Goal: Browse casually: Explore the website without a specific task or goal

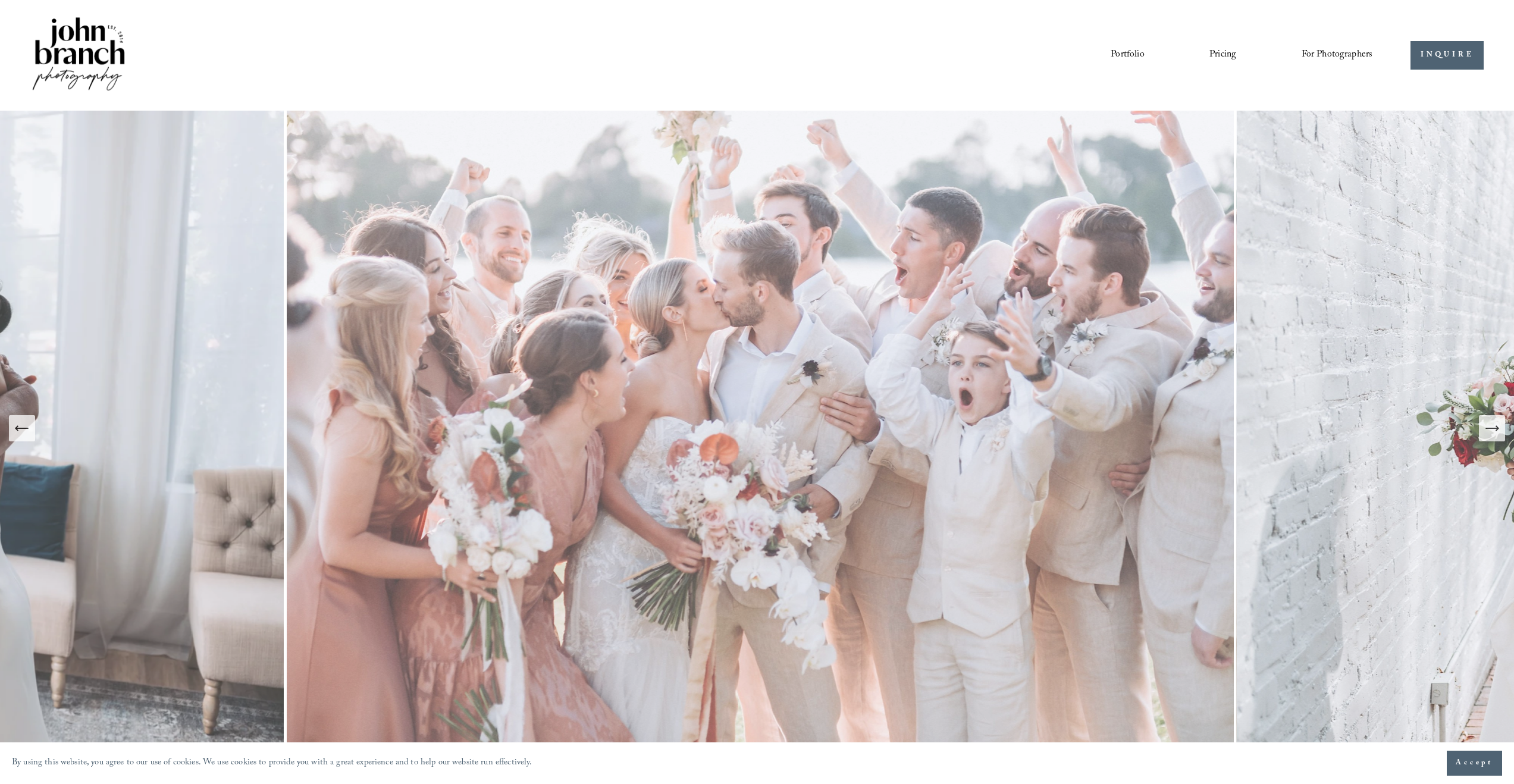
click at [861, 432] on icon "Next Slide" at bounding box center [1492, 428] width 17 height 17
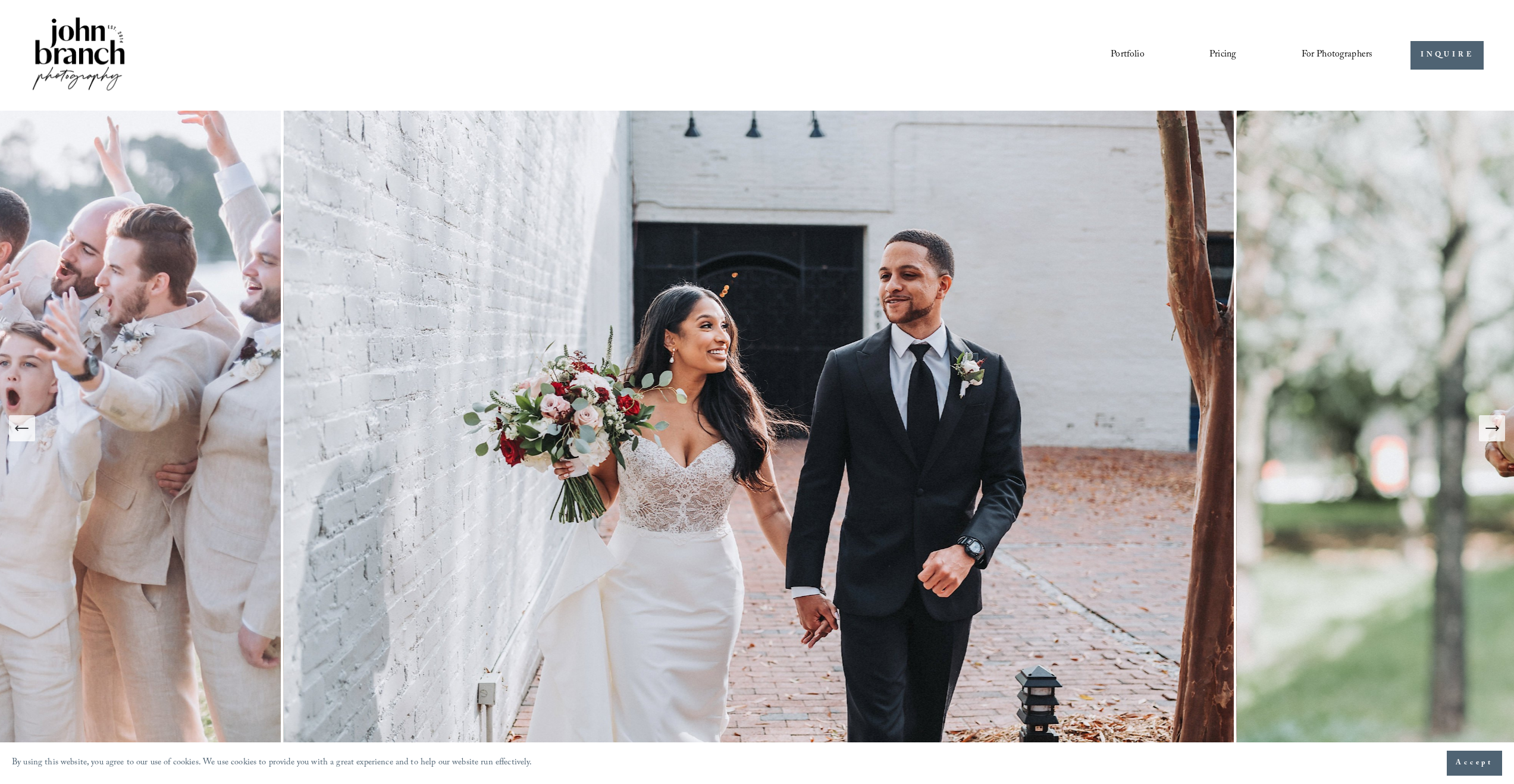
click at [861, 432] on icon "Next Slide" at bounding box center [1492, 428] width 17 height 17
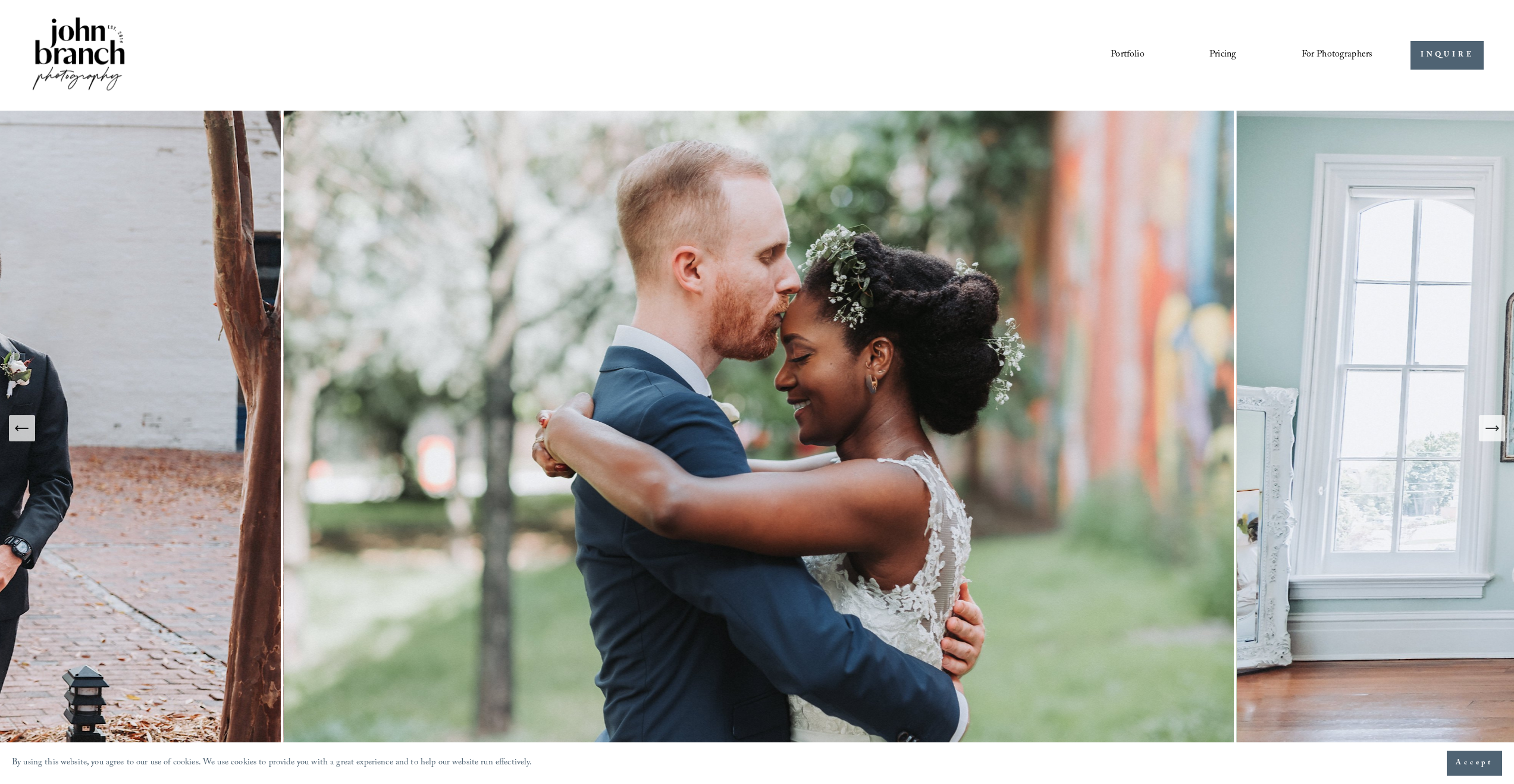
click at [861, 432] on icon "Next Slide" at bounding box center [1492, 428] width 17 height 17
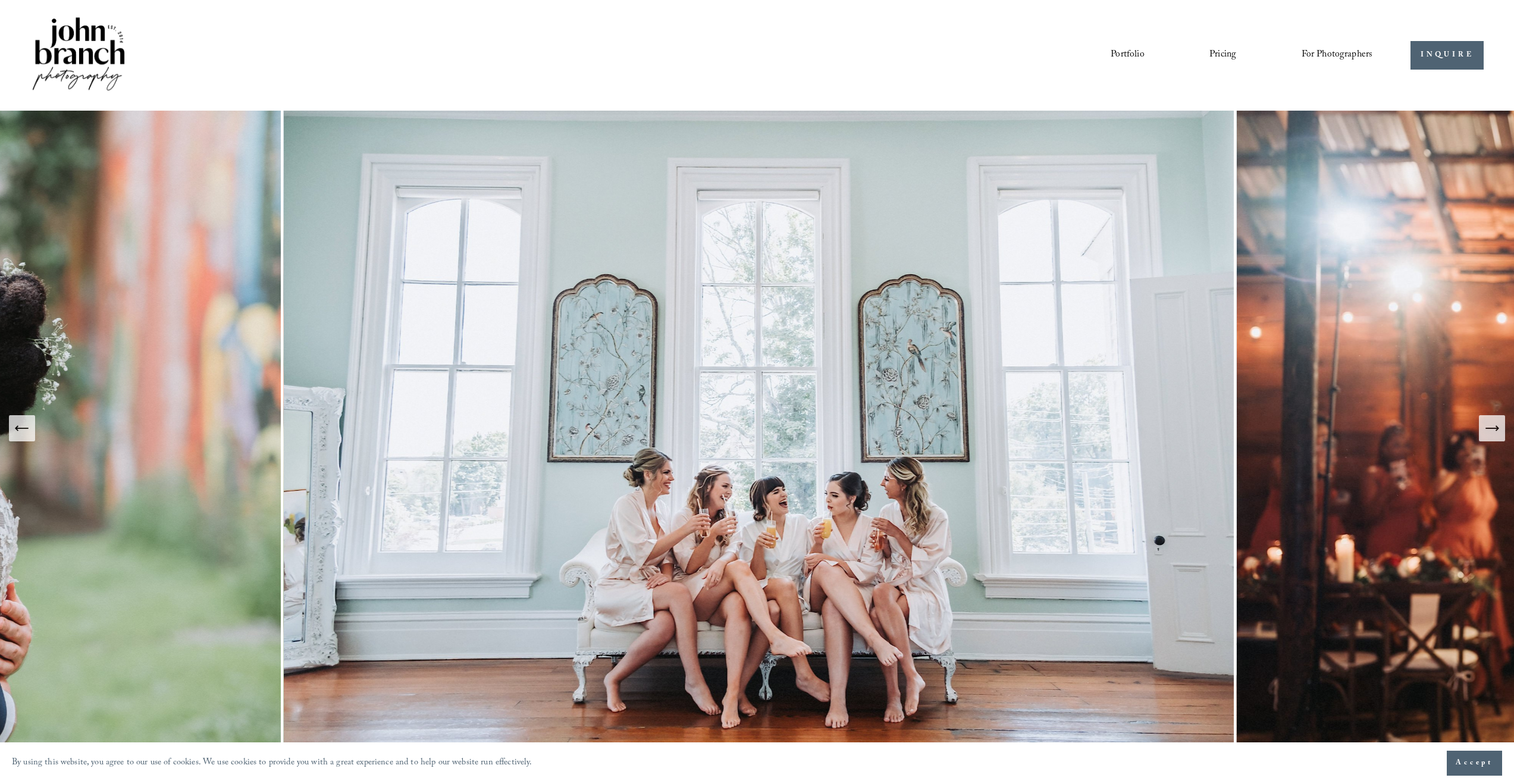
click at [861, 432] on icon "Next Slide" at bounding box center [1492, 428] width 17 height 17
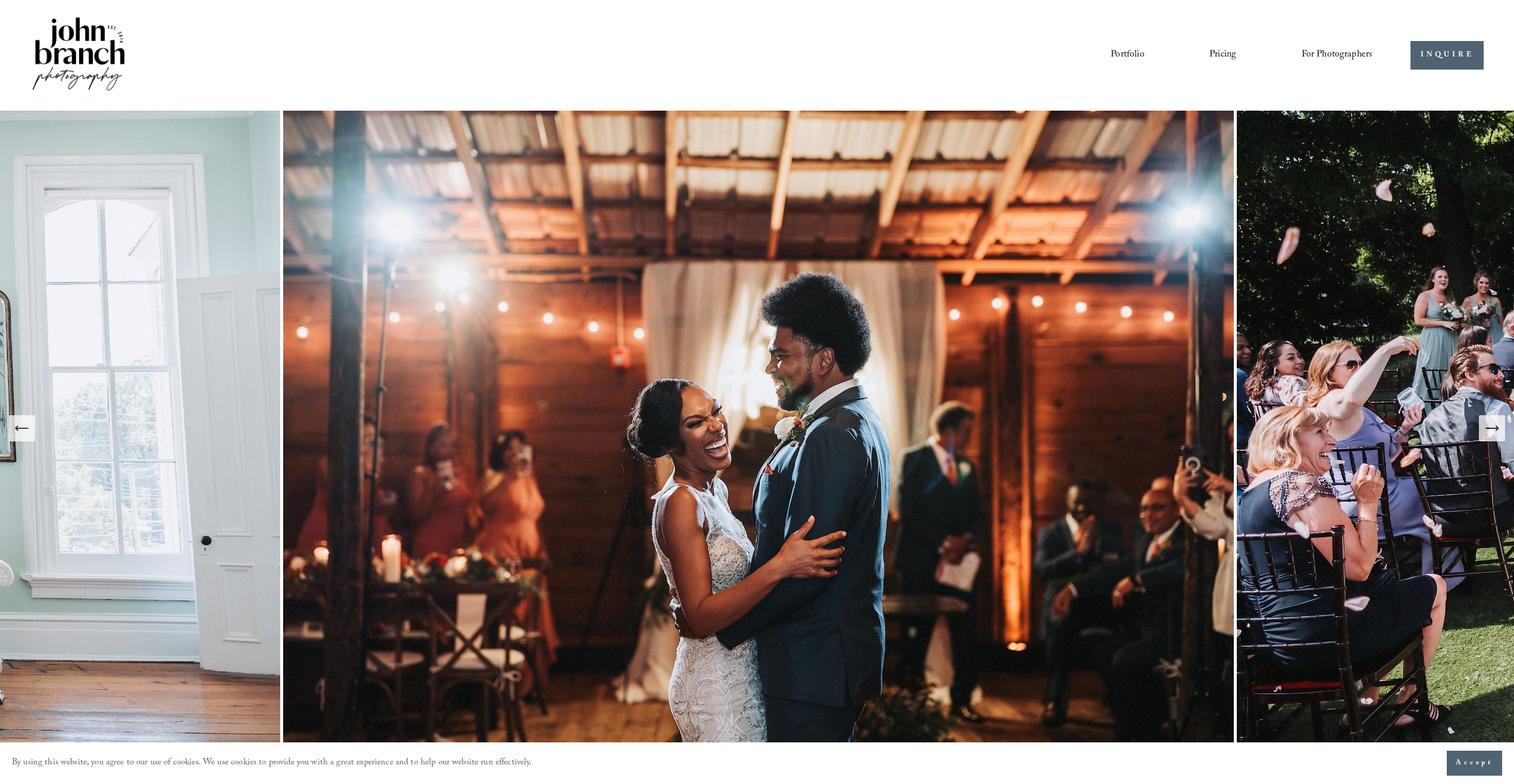
click at [861, 432] on icon "Next Slide" at bounding box center [1492, 428] width 17 height 17
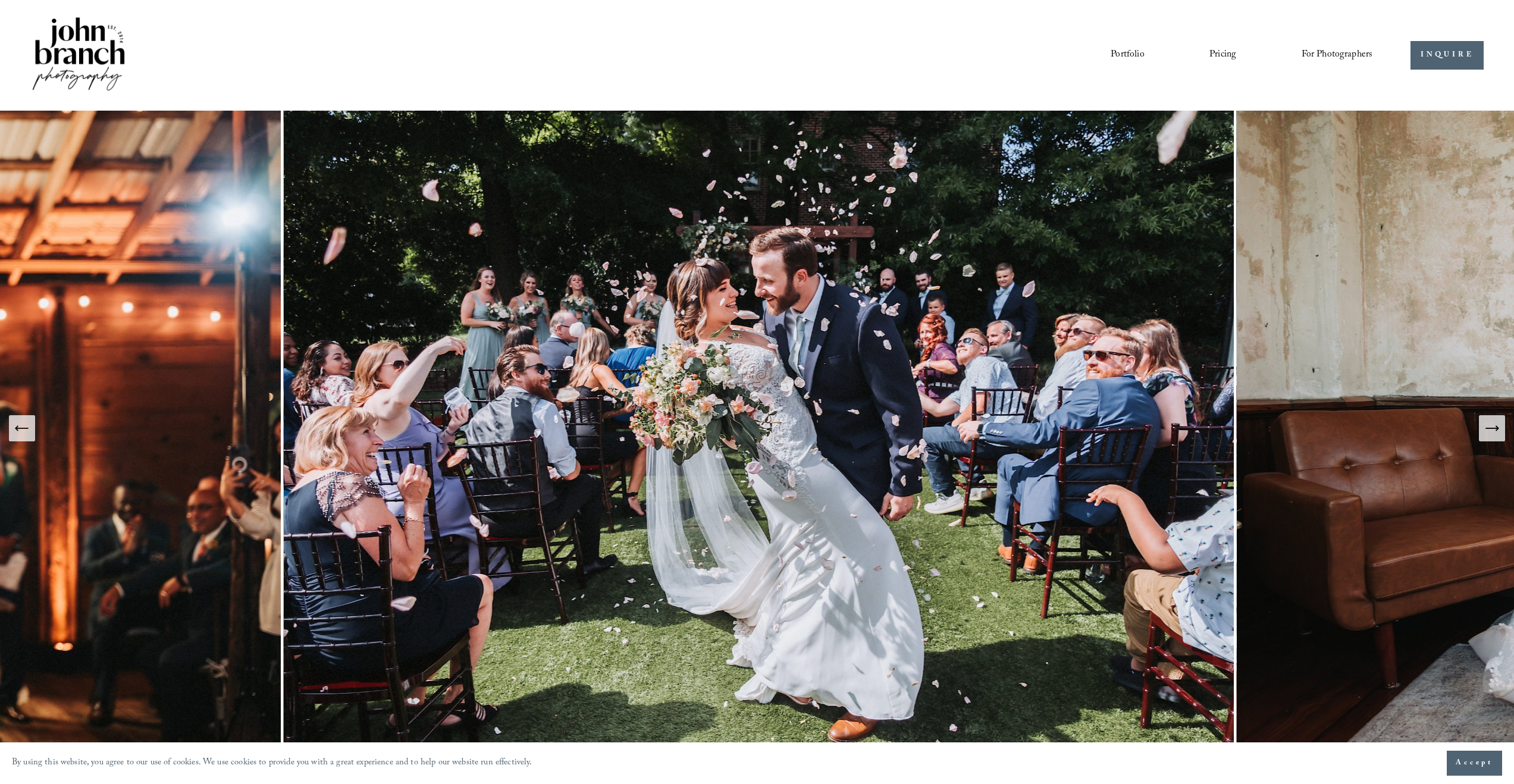
click at [861, 432] on icon "Next Slide" at bounding box center [1492, 428] width 17 height 17
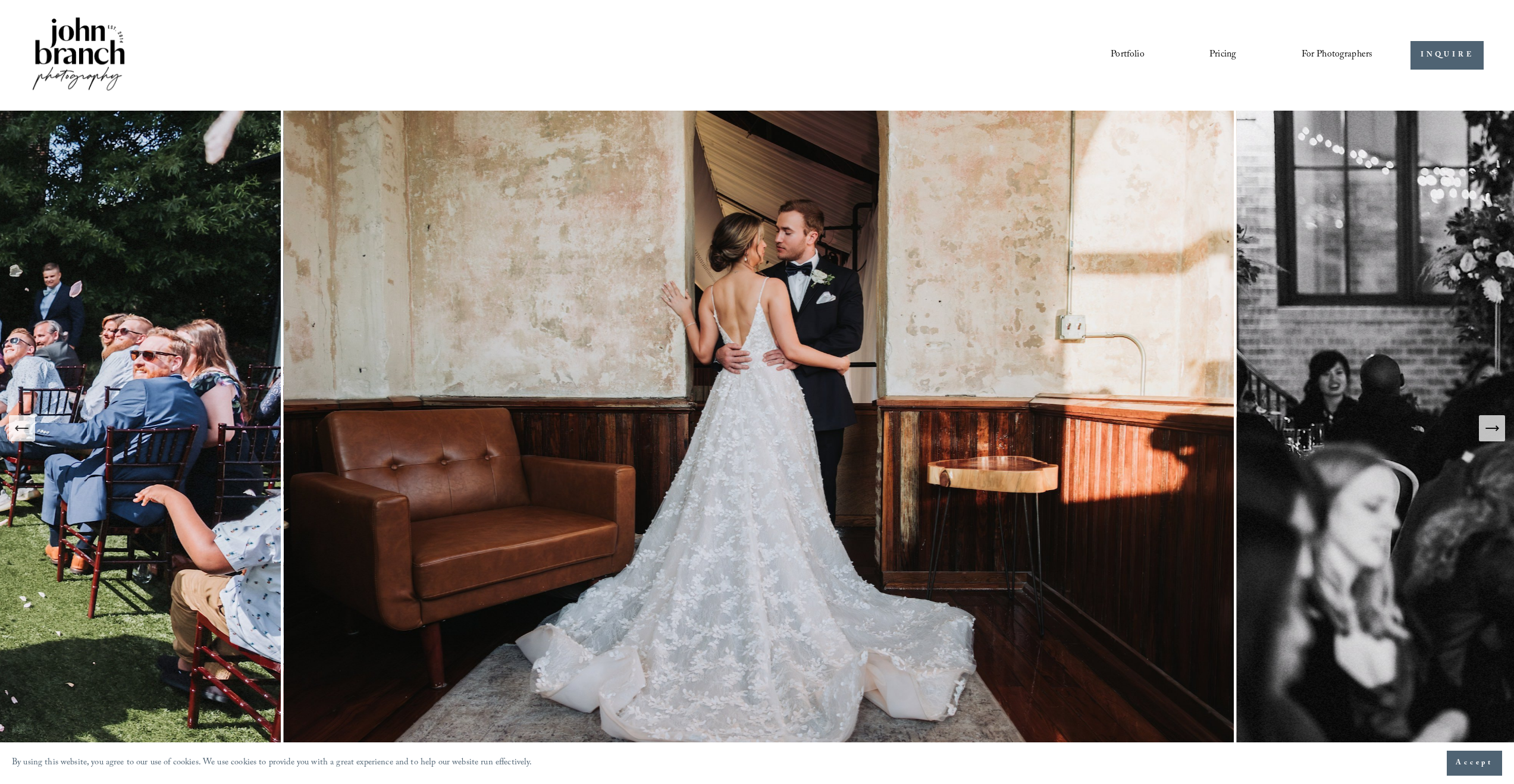
click at [861, 431] on icon "Next Slide" at bounding box center [1492, 428] width 17 height 17
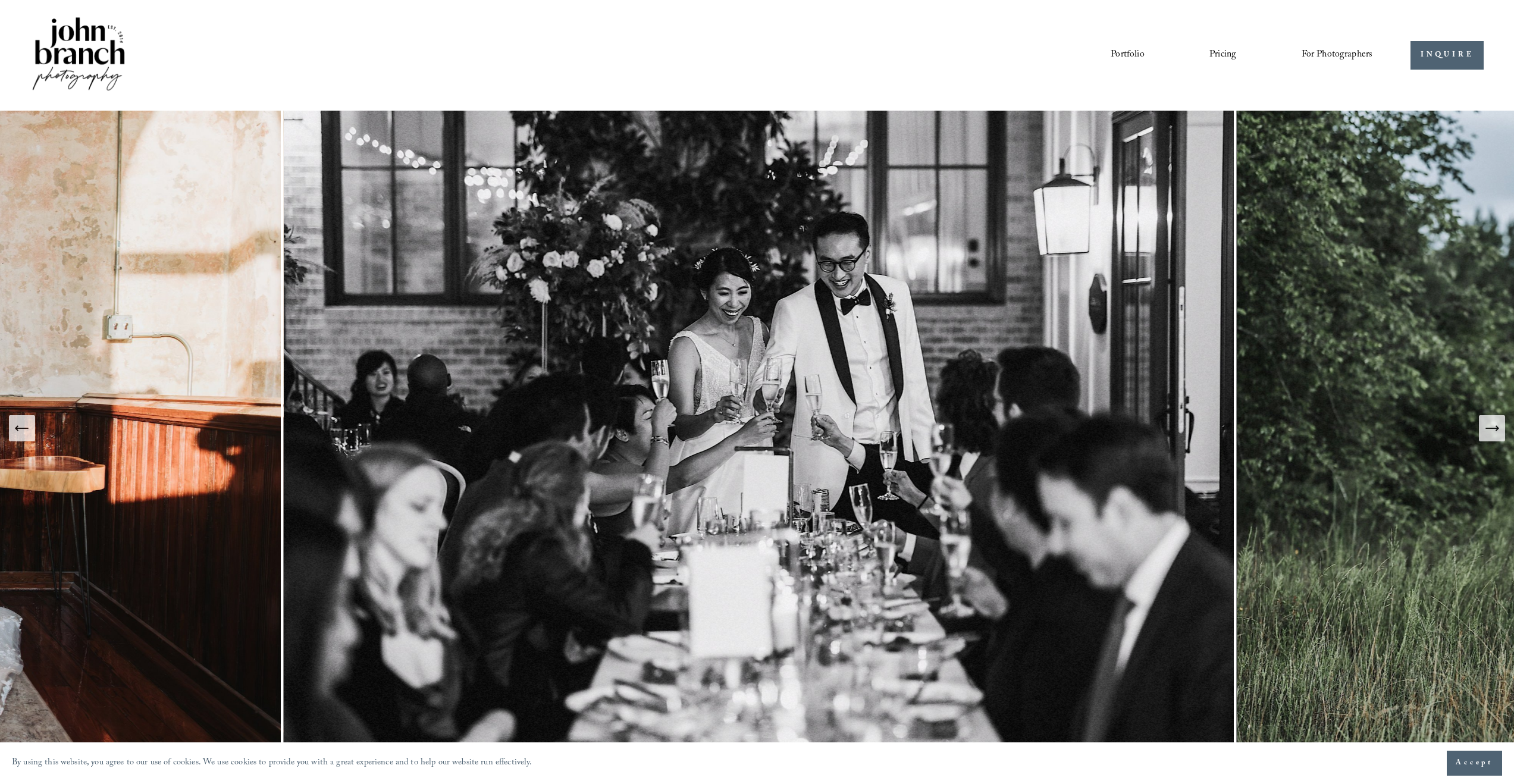
click at [861, 431] on icon "Next Slide" at bounding box center [1492, 428] width 17 height 17
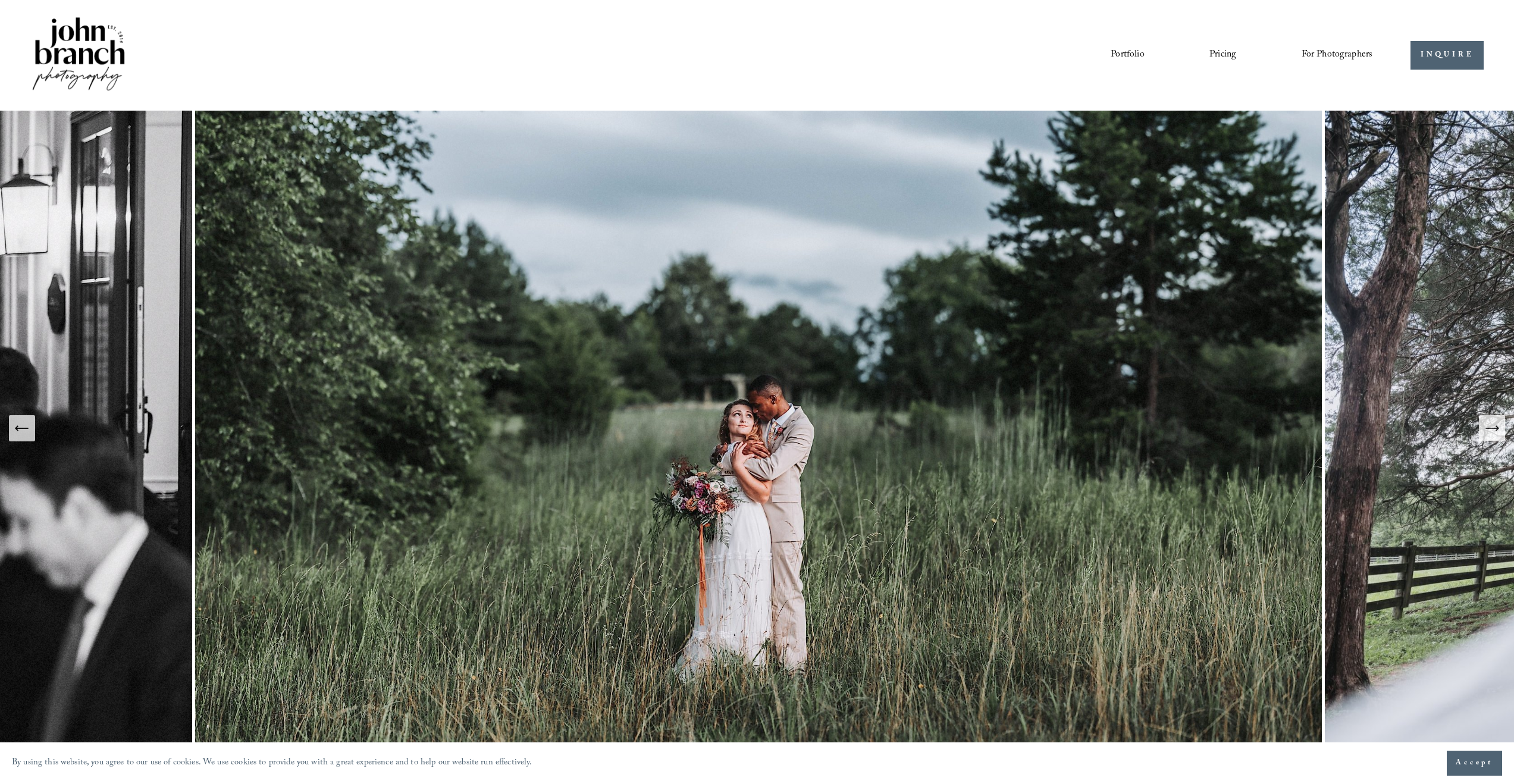
click at [861, 431] on icon "Next Slide" at bounding box center [1492, 428] width 17 height 17
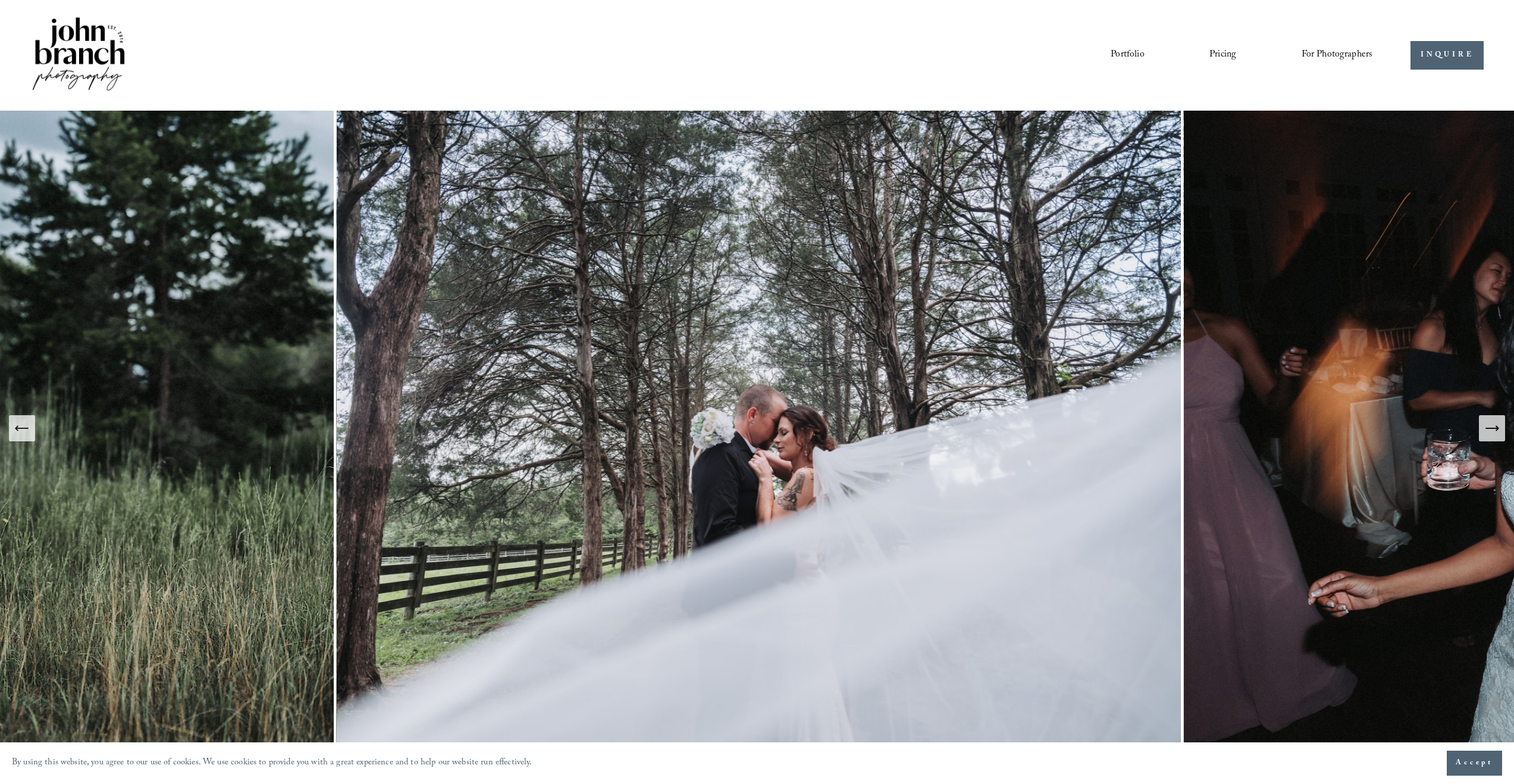
click at [861, 431] on icon "Next Slide" at bounding box center [1492, 428] width 17 height 17
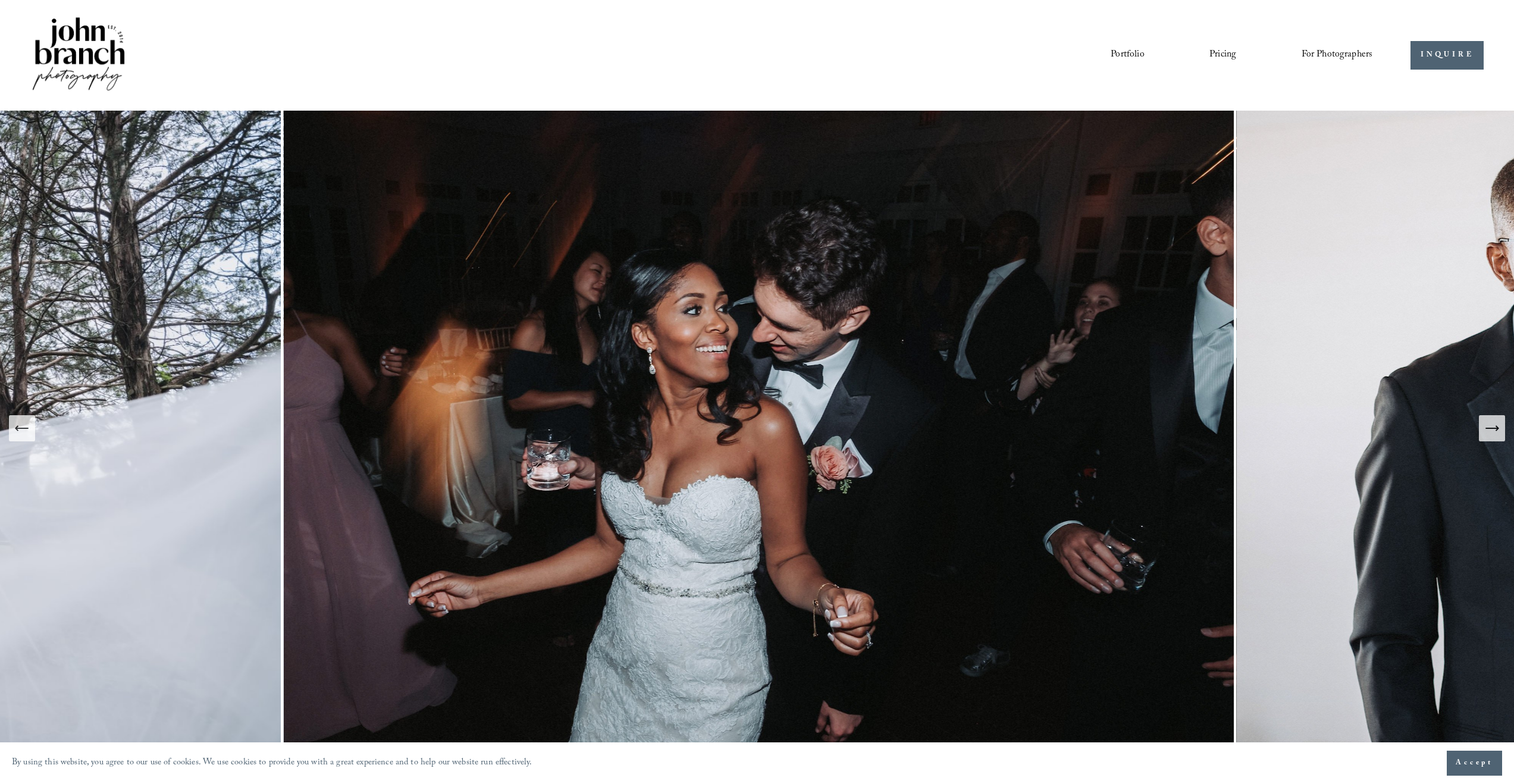
click at [861, 431] on icon "Next Slide" at bounding box center [1492, 428] width 17 height 17
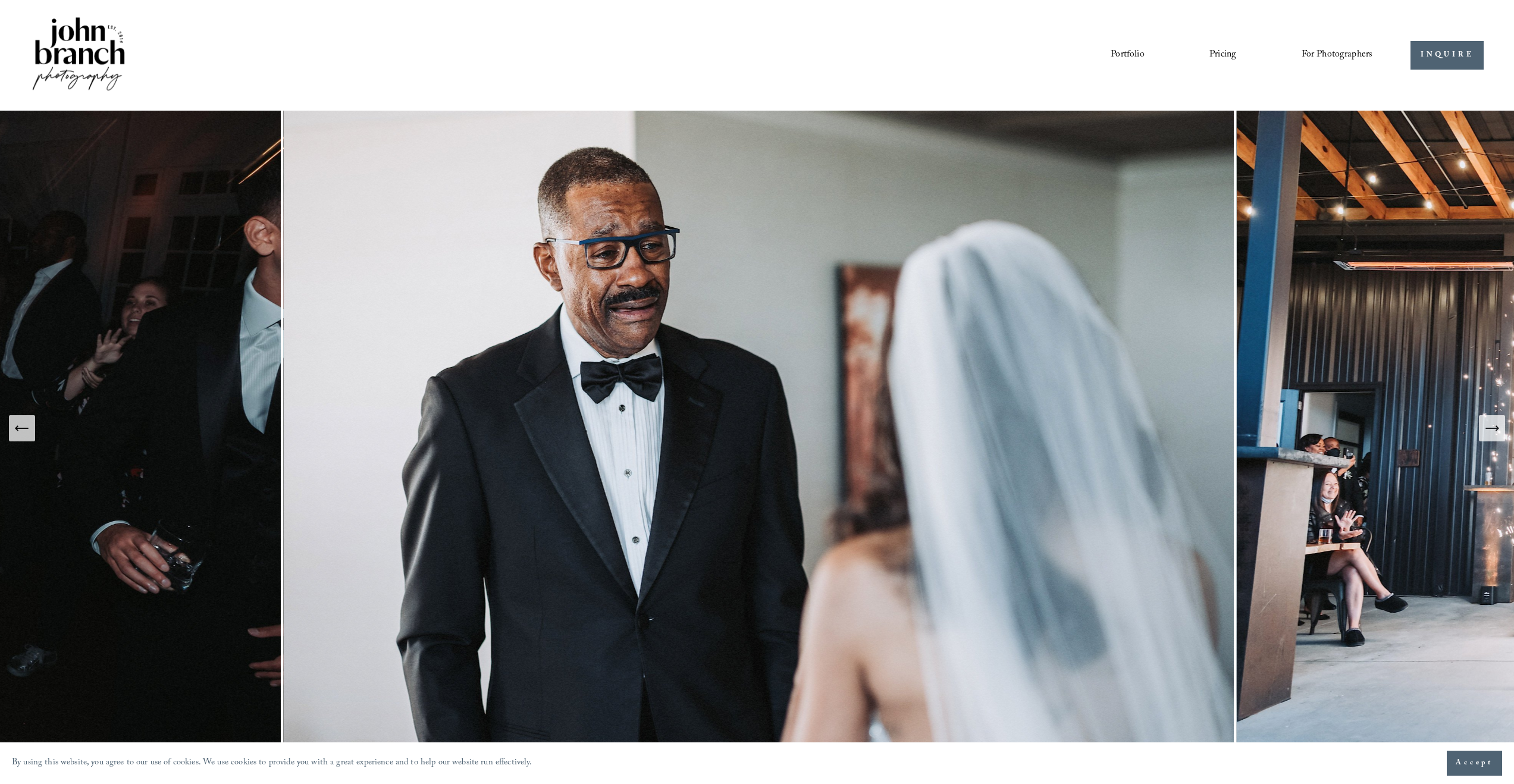
click at [861, 431] on icon "Next Slide" at bounding box center [1492, 428] width 17 height 17
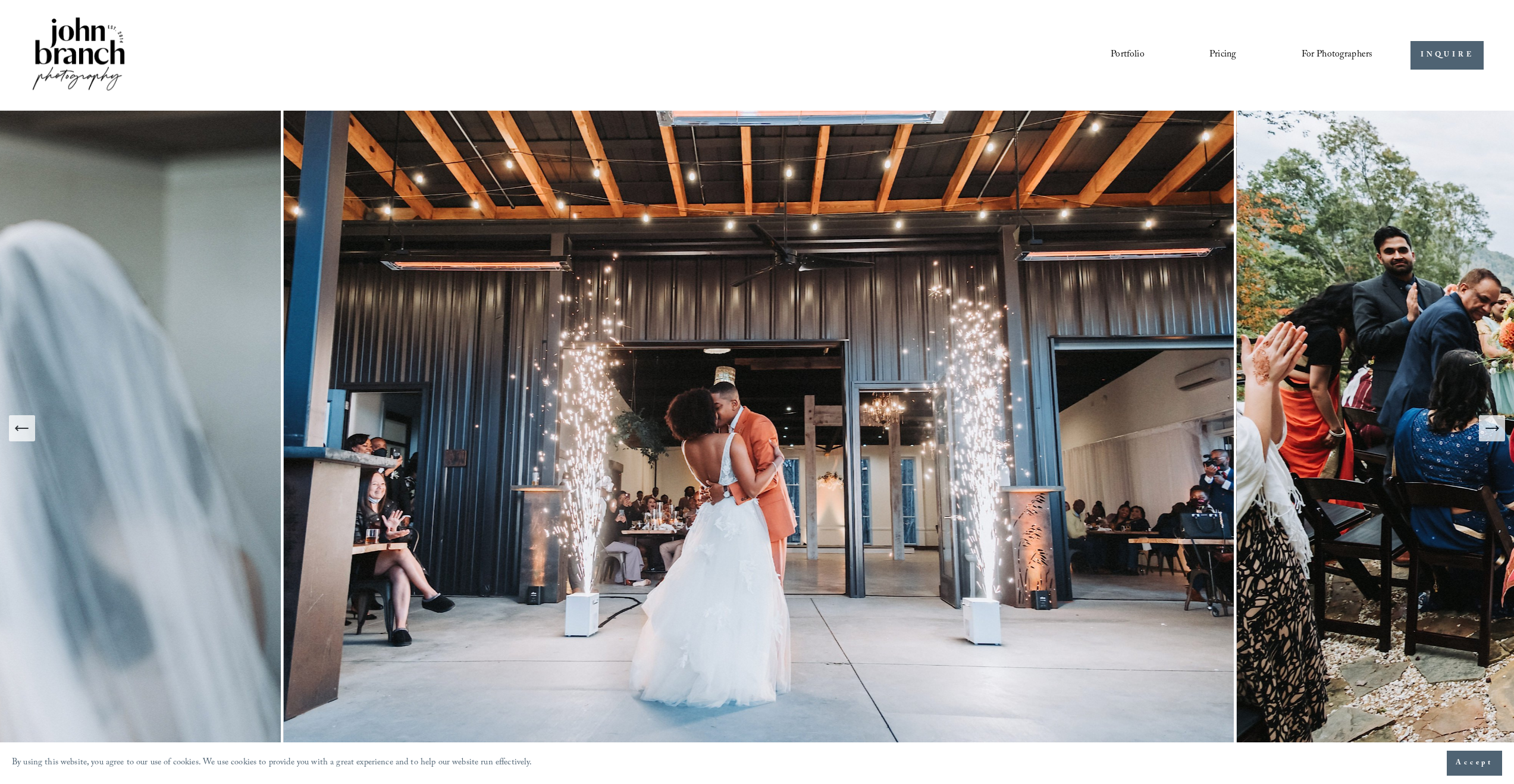
click at [861, 431] on icon "Next Slide" at bounding box center [1492, 428] width 17 height 17
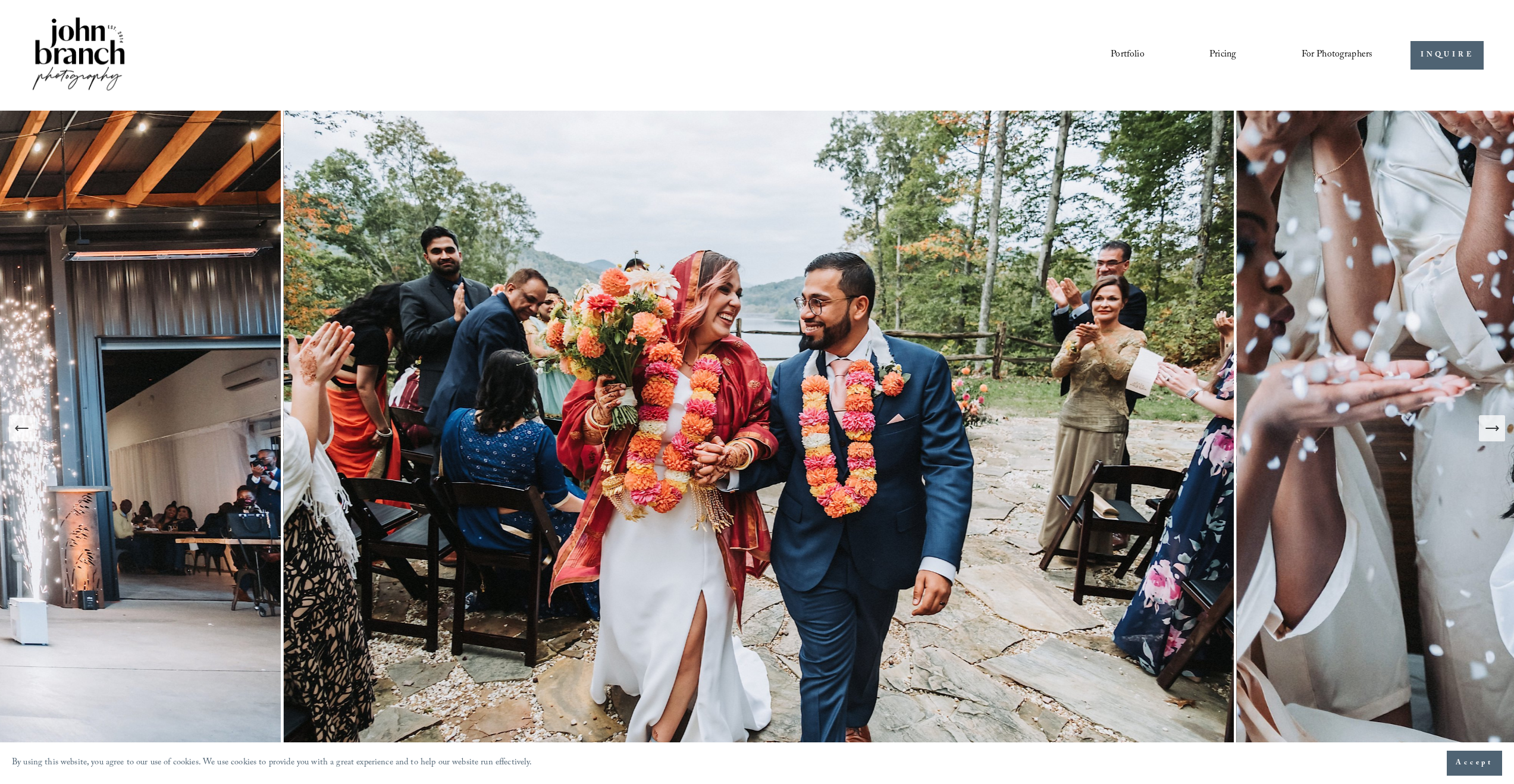
click at [861, 431] on icon "Next Slide" at bounding box center [1492, 428] width 17 height 17
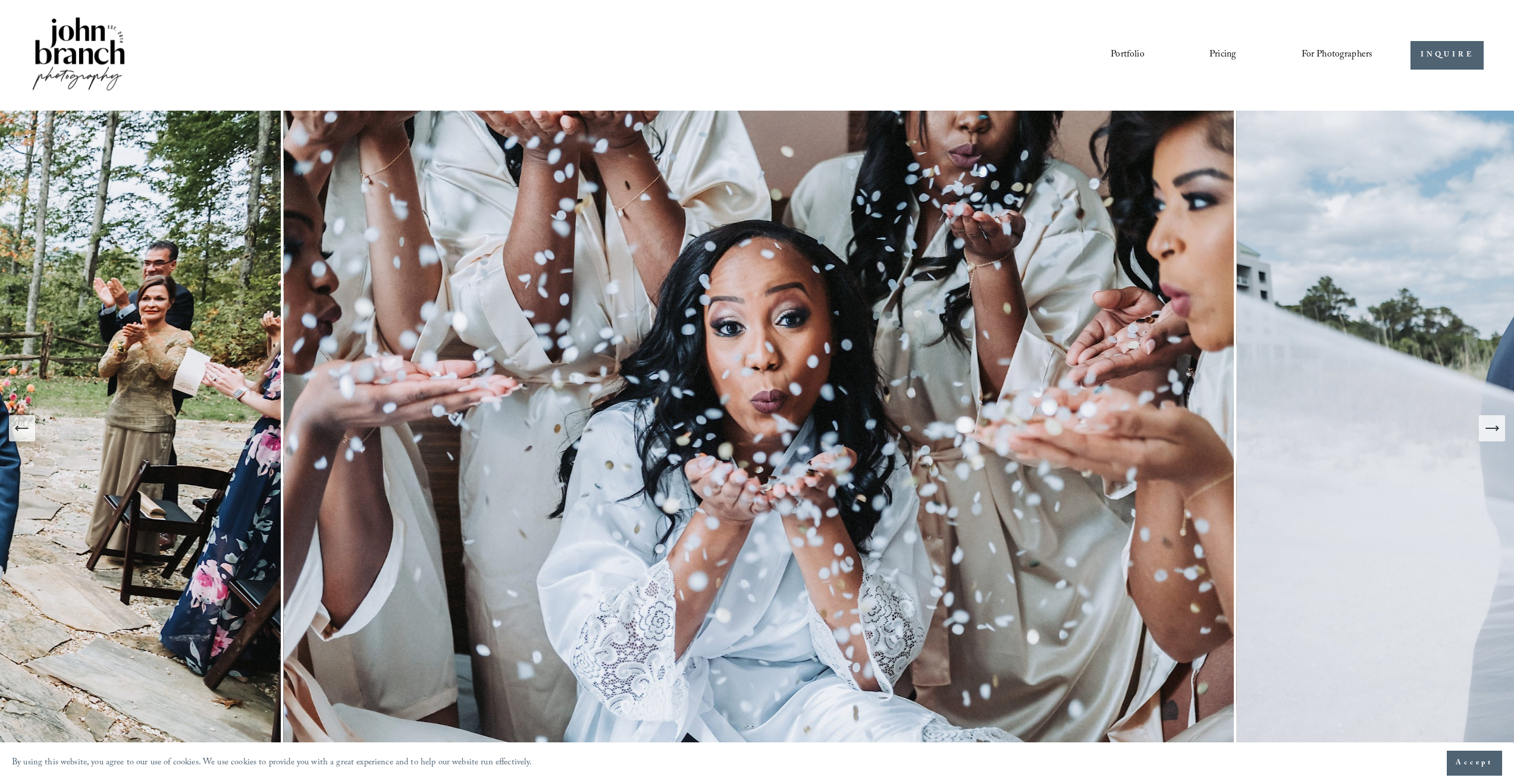
click at [861, 431] on icon "Next Slide" at bounding box center [1492, 428] width 17 height 17
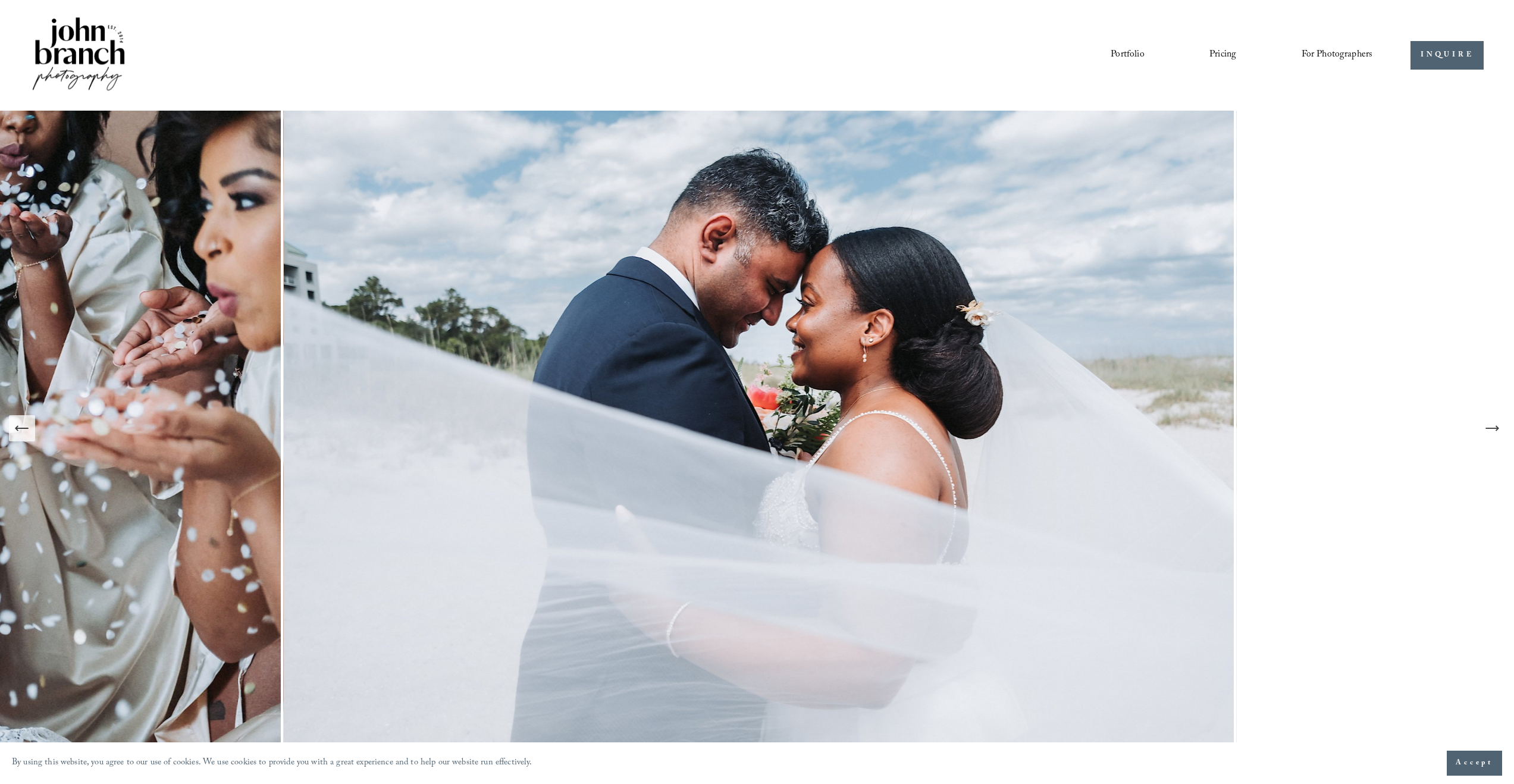
click at [861, 431] on icon "Next Slide" at bounding box center [1492, 428] width 17 height 17
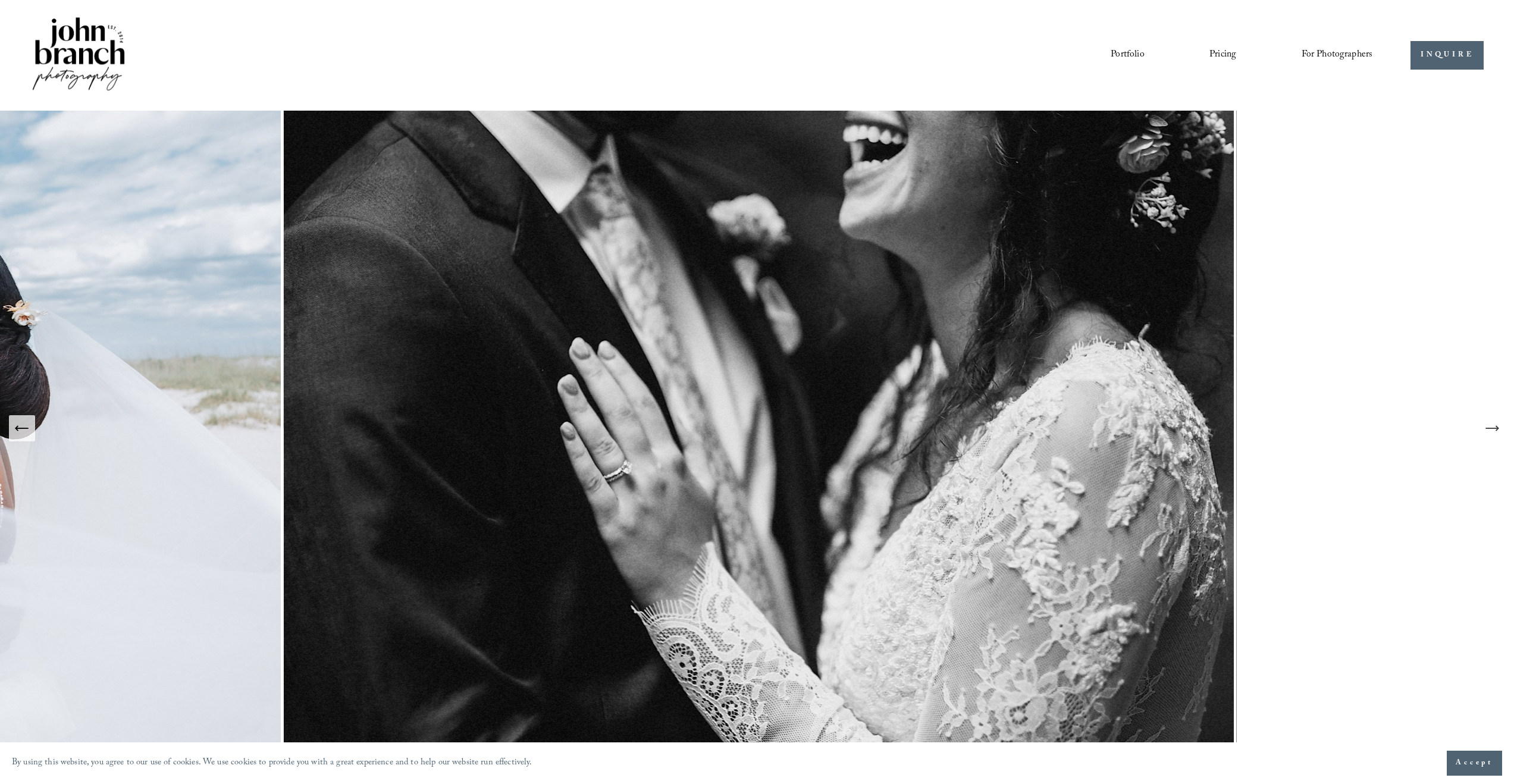
click at [861, 431] on icon "Next Slide" at bounding box center [1492, 428] width 17 height 17
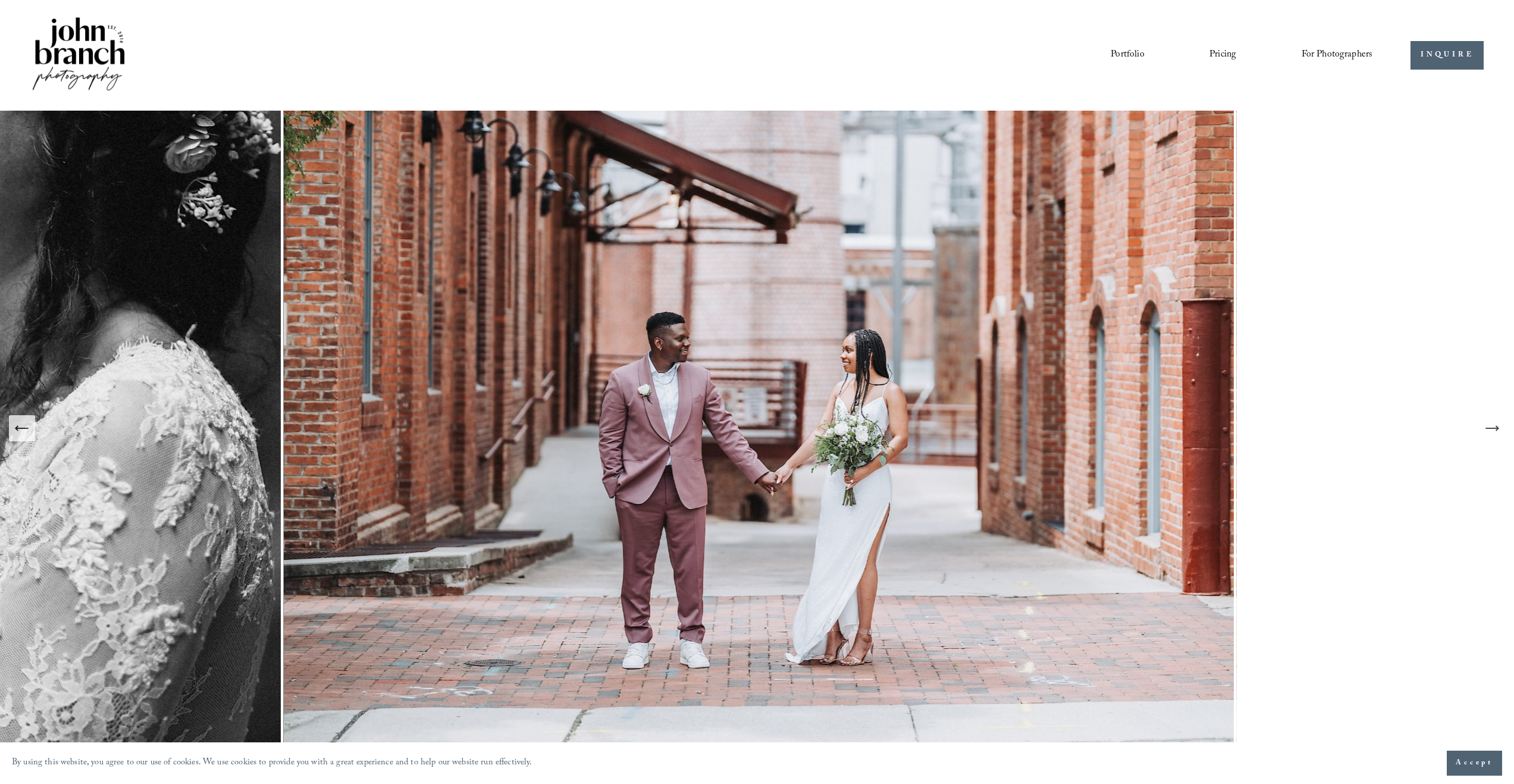
click at [861, 431] on icon "Next Slide" at bounding box center [1492, 428] width 17 height 17
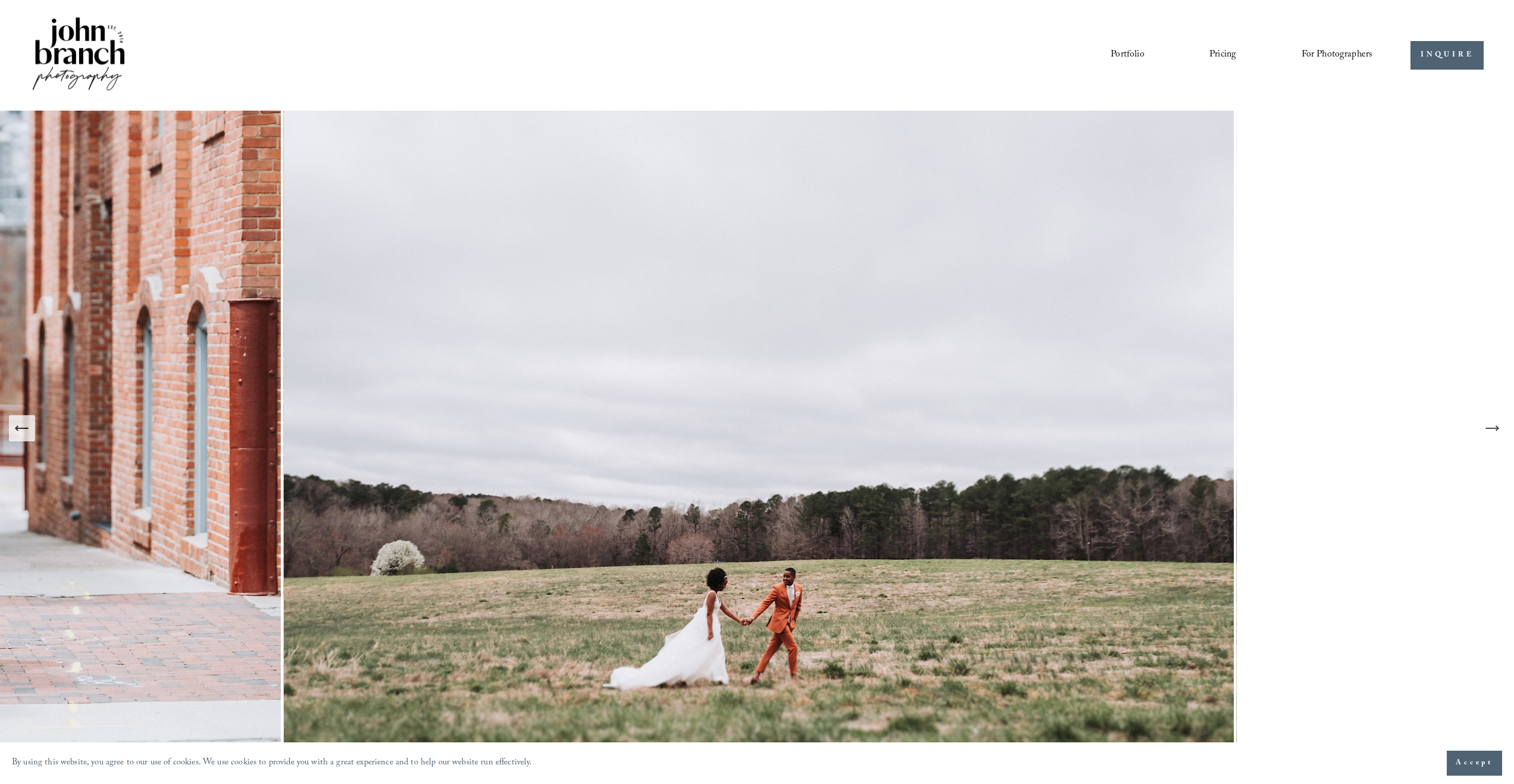
click at [861, 431] on icon "Next Slide" at bounding box center [1492, 428] width 17 height 17
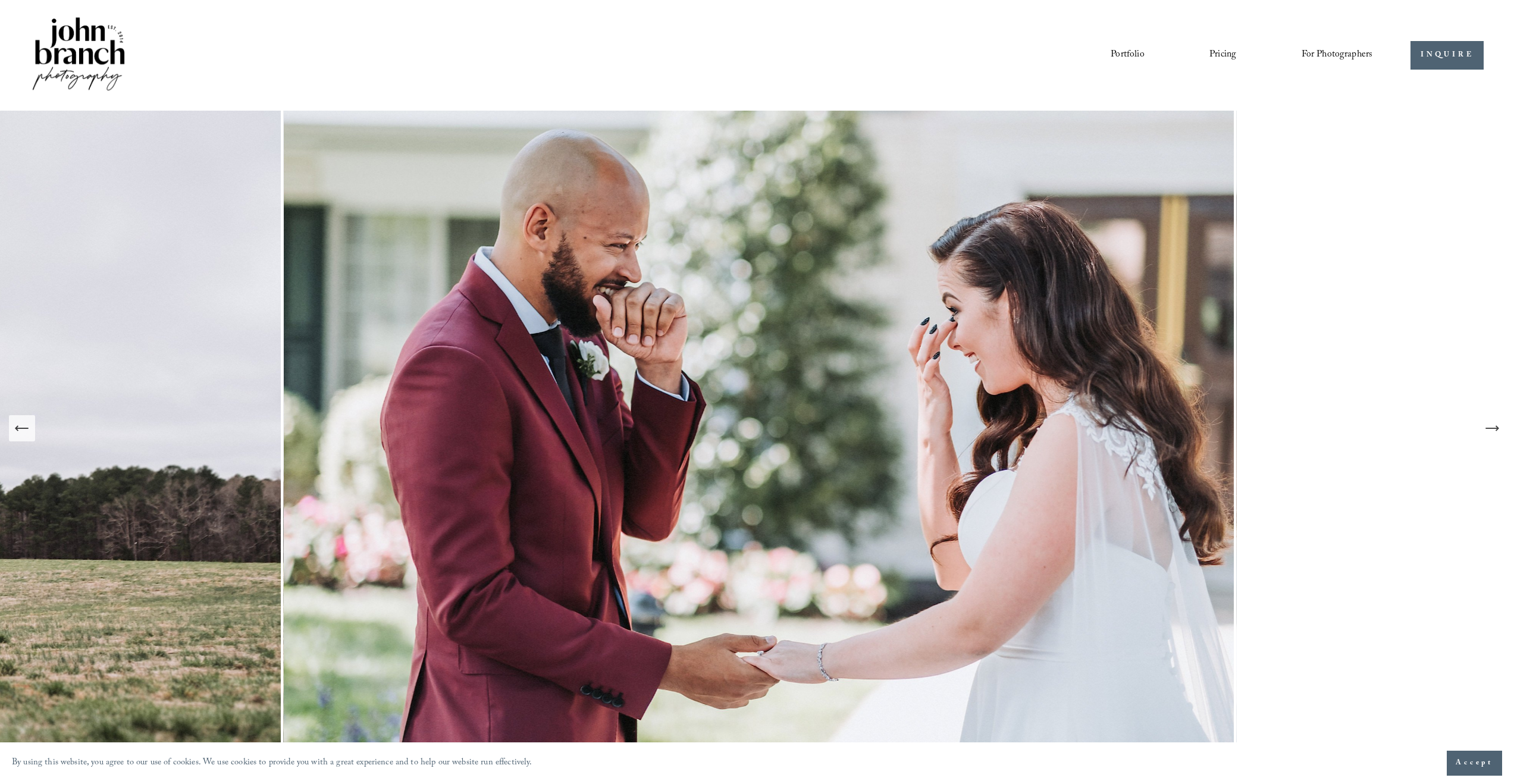
click at [861, 428] on icon "Next Slide" at bounding box center [1491, 428] width 12 height 0
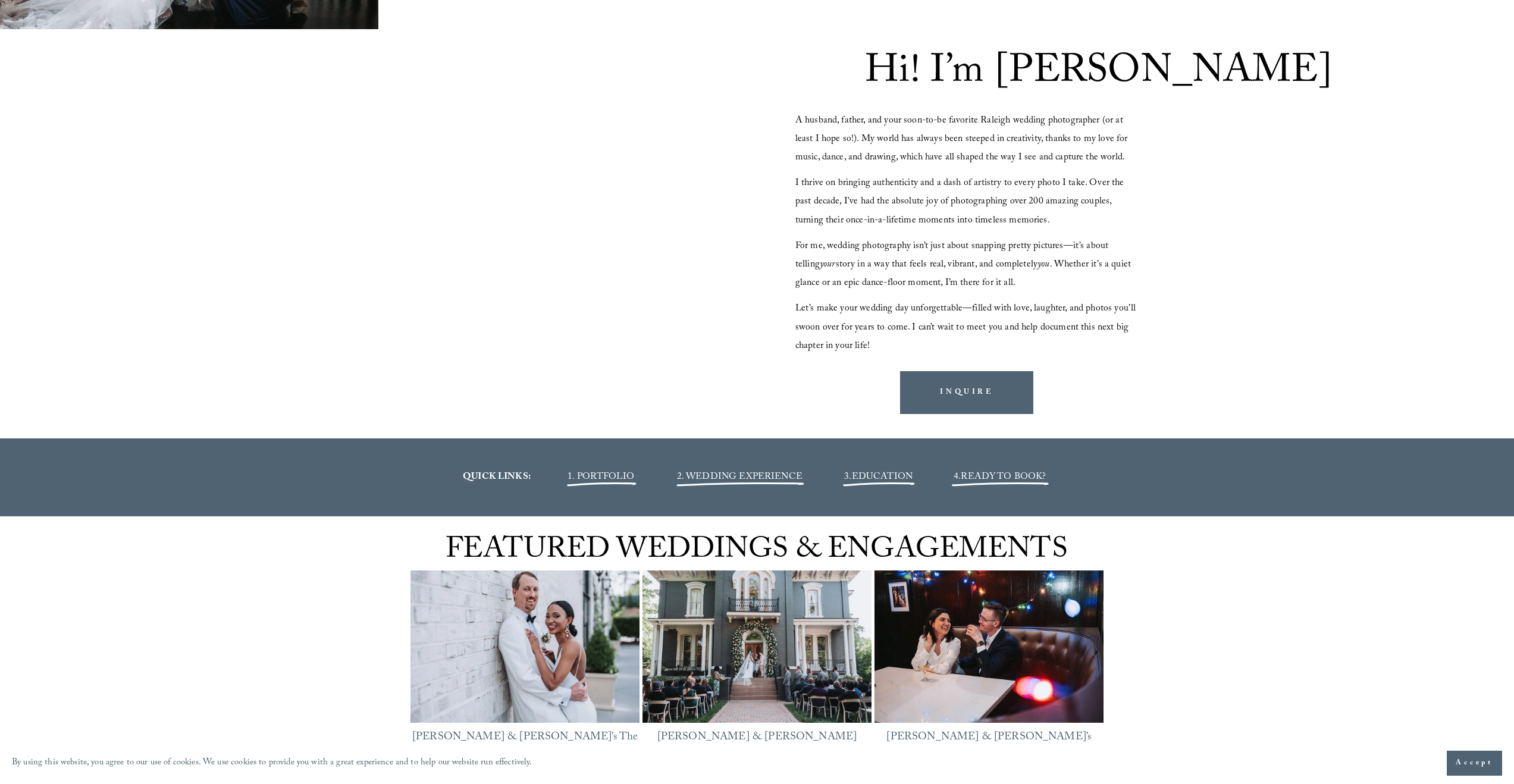
scroll to position [1556, 0]
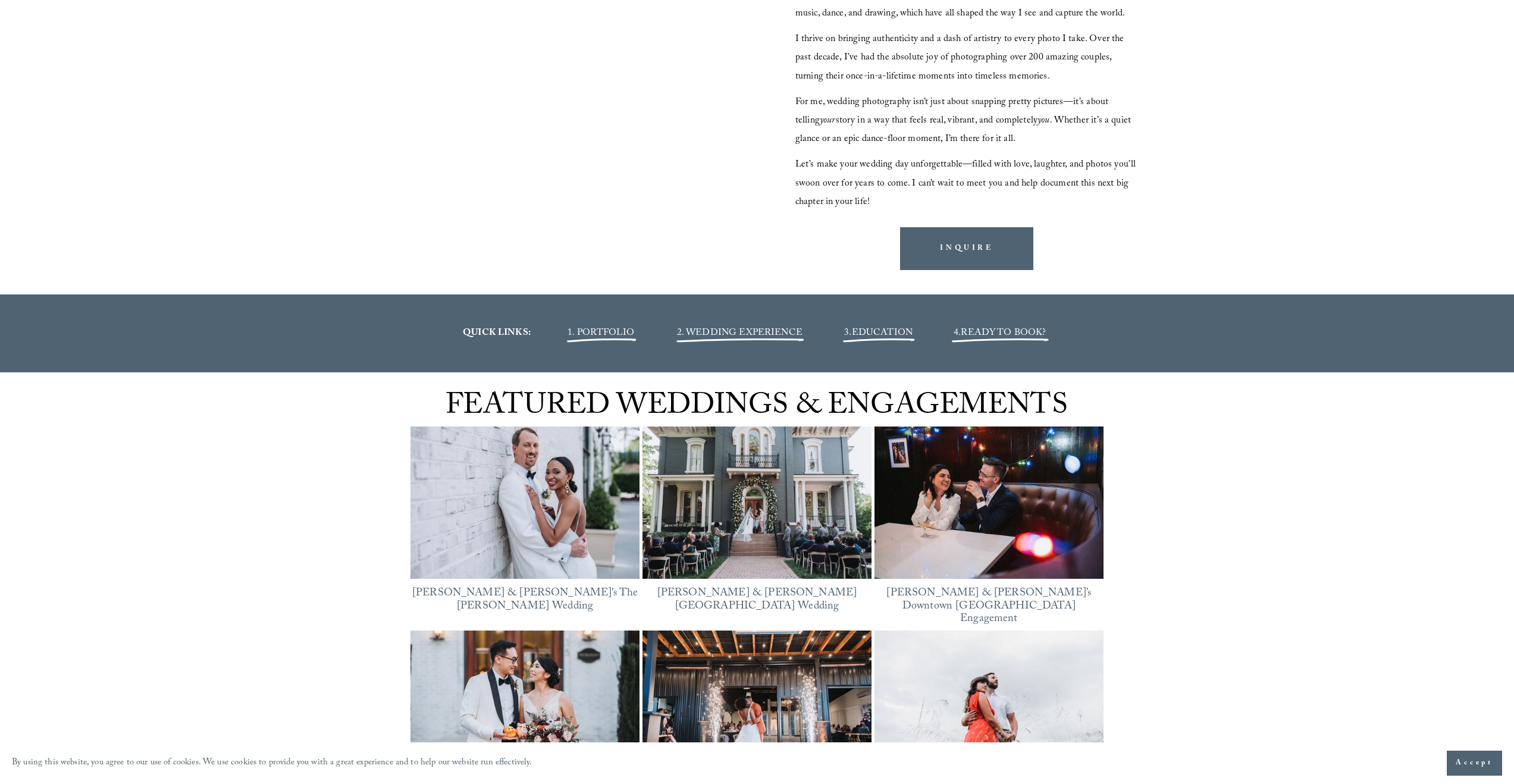
click at [861, 472] on img at bounding box center [989, 503] width 229 height 153
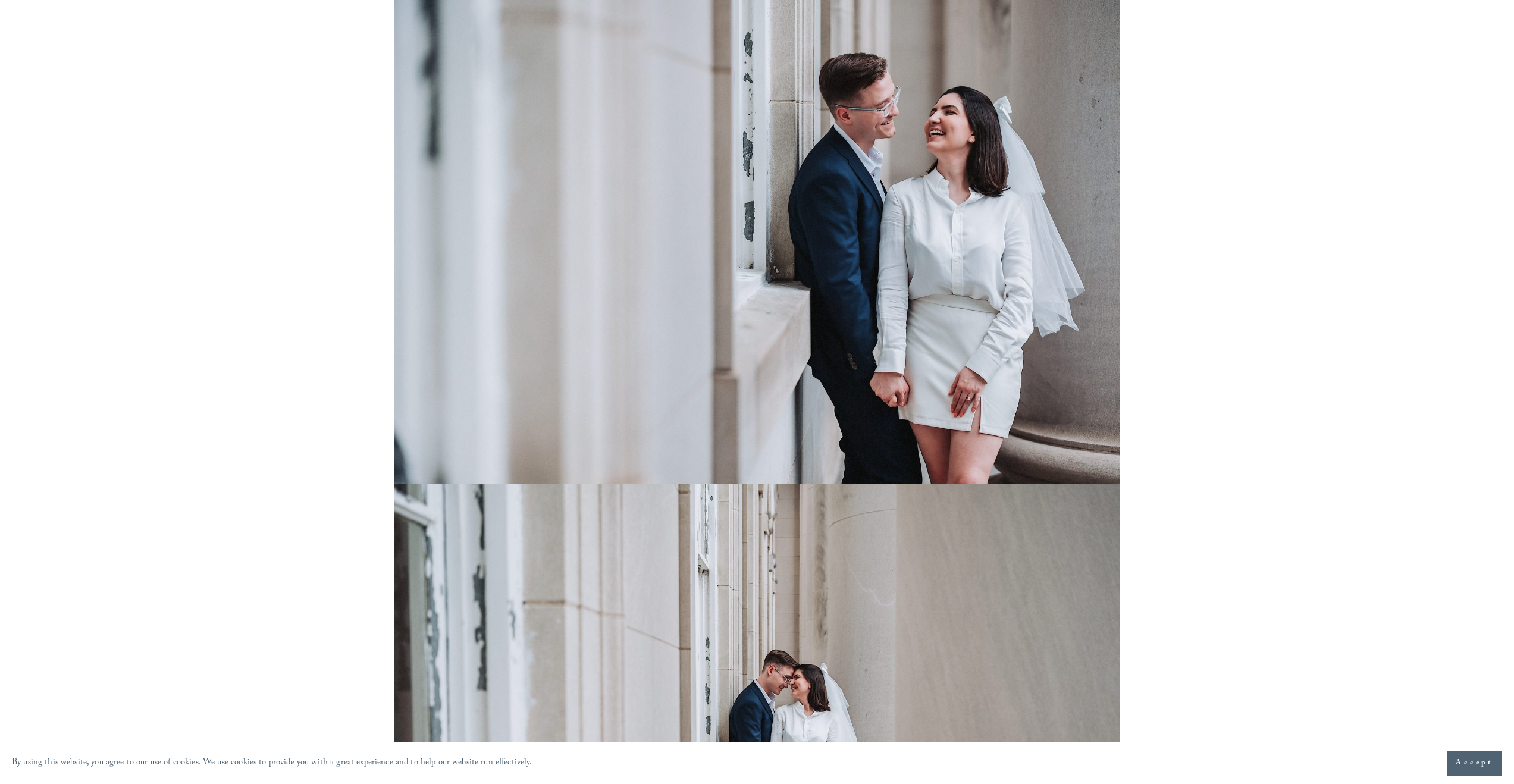
scroll to position [8417, 0]
